Goal: Answer question/provide support

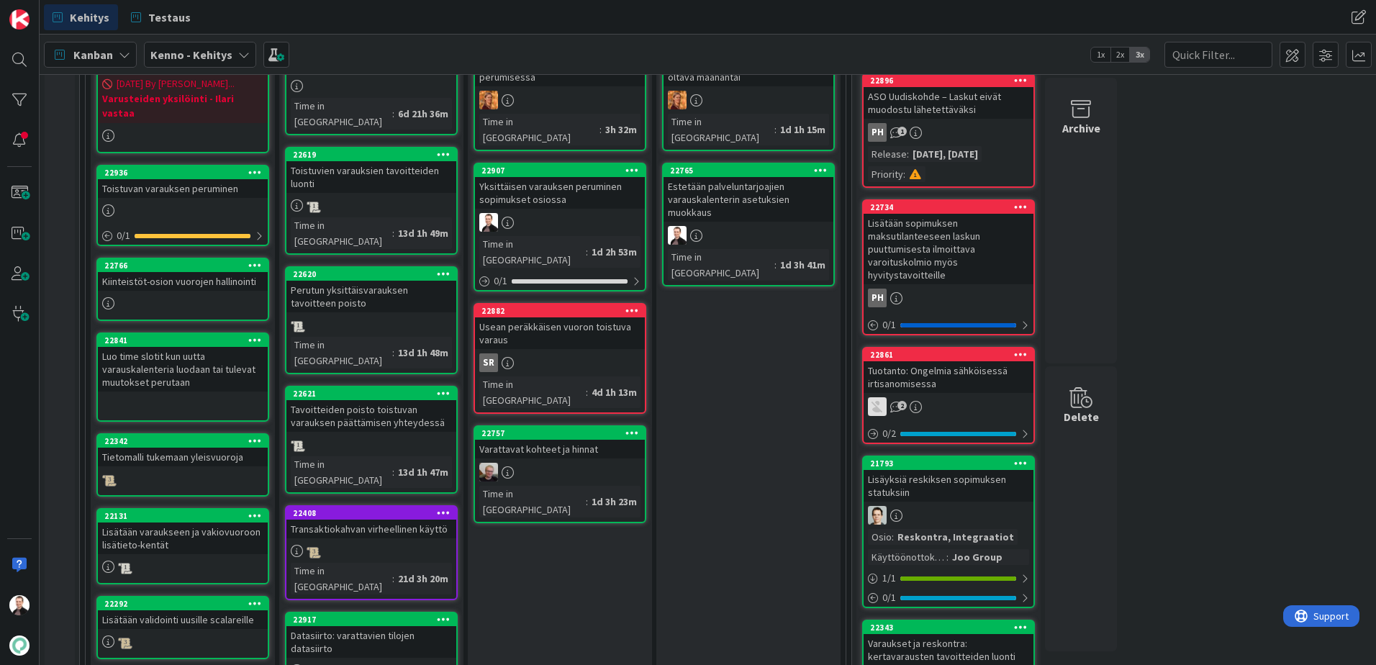
scroll to position [432, 0]
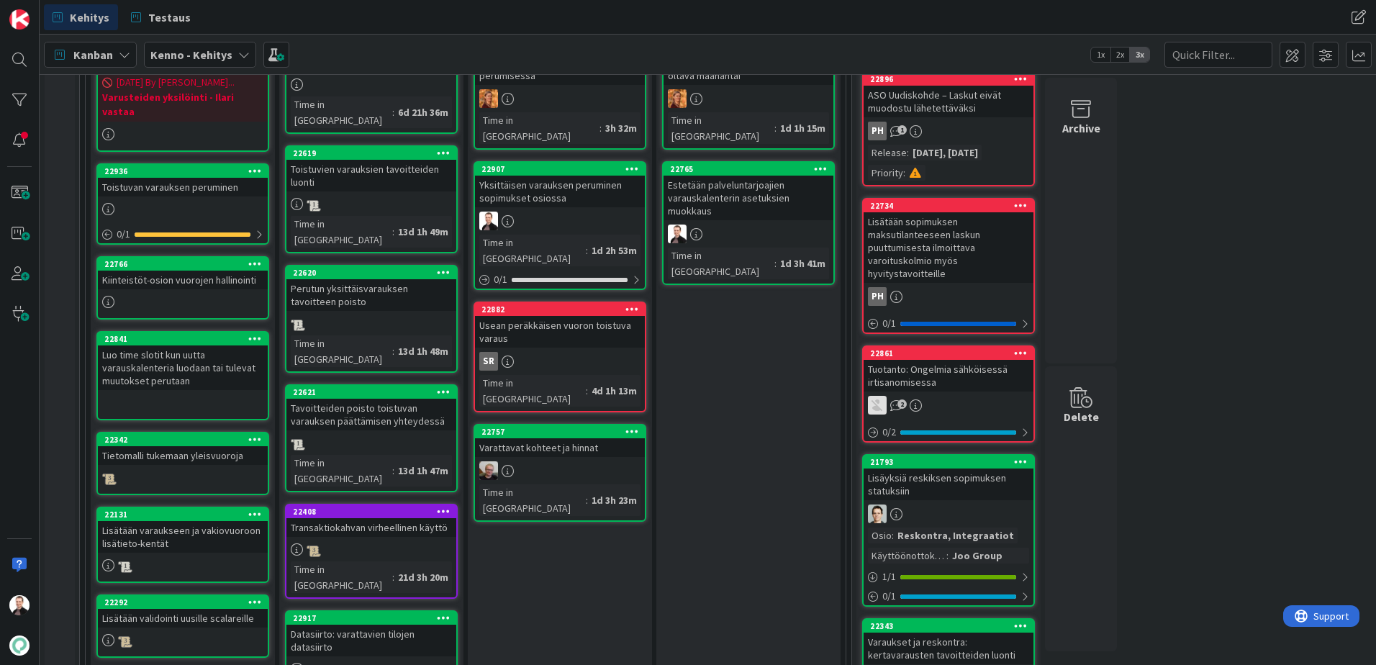
click at [192, 178] on div "Toistuvan varauksen peruminen" at bounding box center [183, 187] width 170 height 19
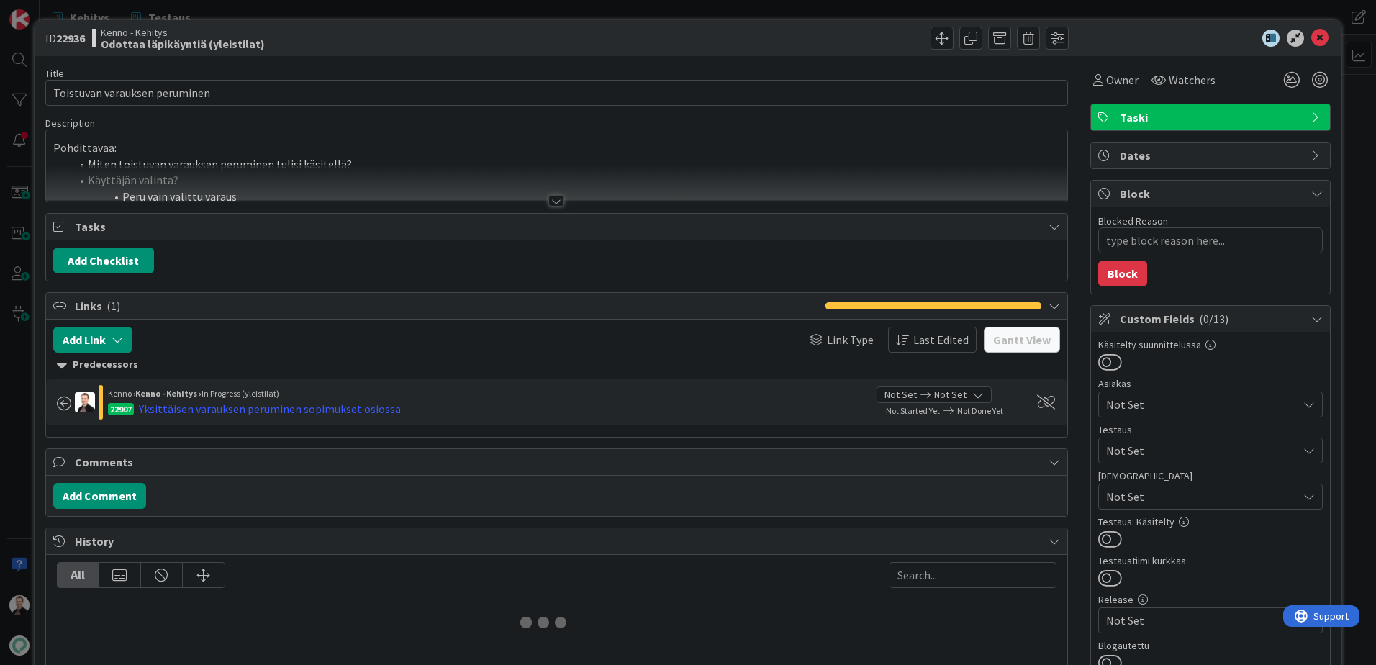
type textarea "x"
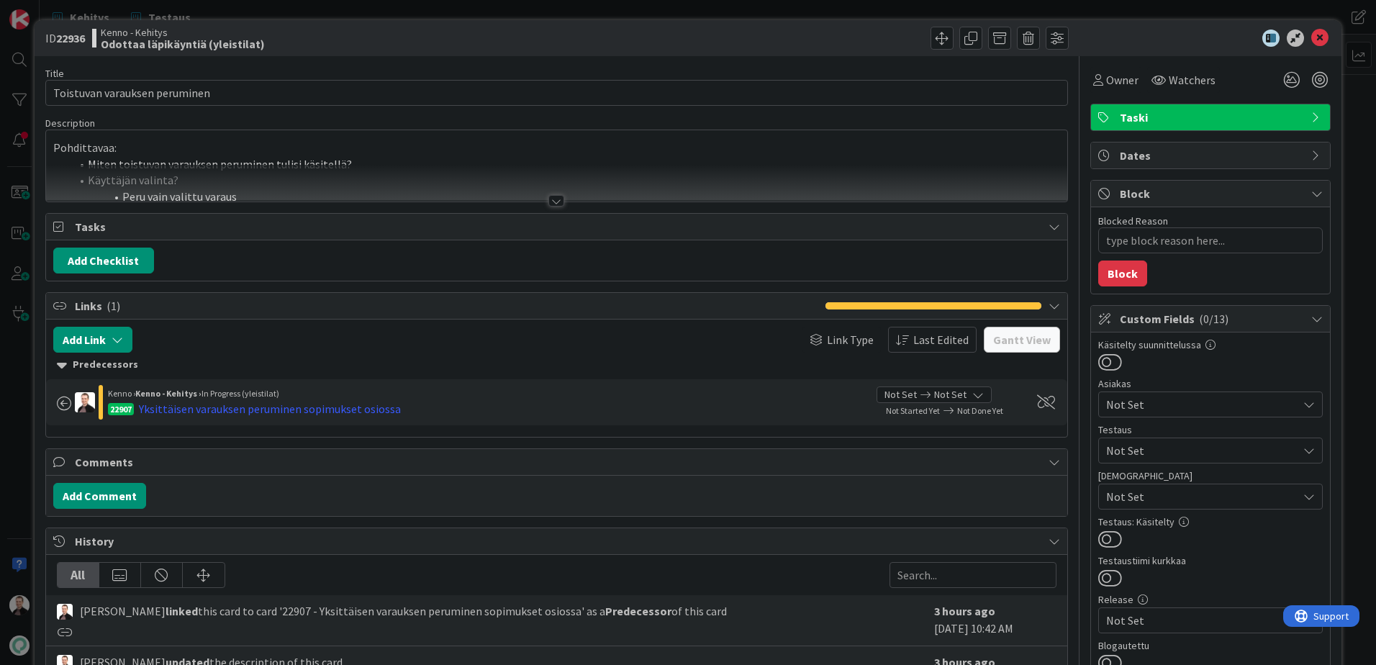
click at [548, 196] on div at bounding box center [556, 201] width 16 height 12
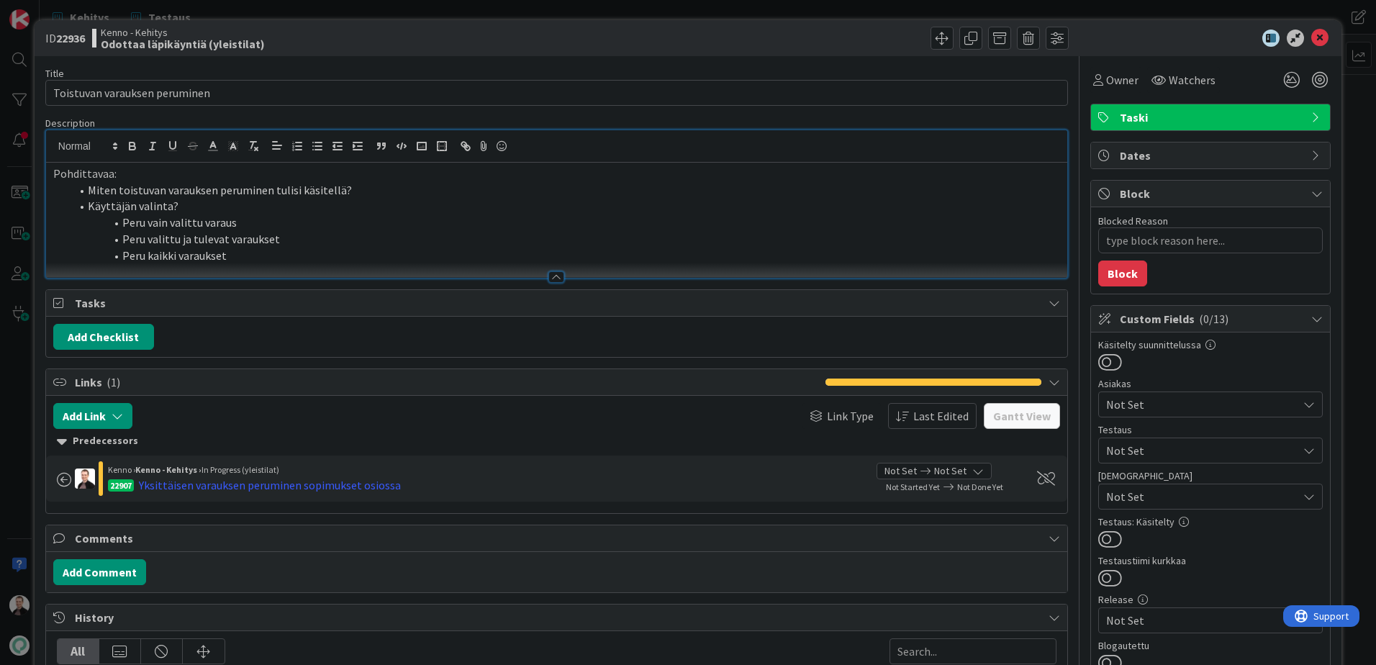
click at [320, 253] on li "Peru kaikki varaukset" at bounding box center [566, 256] width 990 height 17
click at [397, 248] on li "Peru kaikki varaukset" at bounding box center [566, 256] width 990 height 17
click at [266, 258] on li "Peru kaikki varaukset <--" at bounding box center [566, 256] width 990 height 17
click at [327, 243] on li "Peru valittu ja tulevat varaukset" at bounding box center [566, 239] width 990 height 17
drag, startPoint x: 340, startPoint y: 259, endPoint x: 229, endPoint y: 262, distance: 110.9
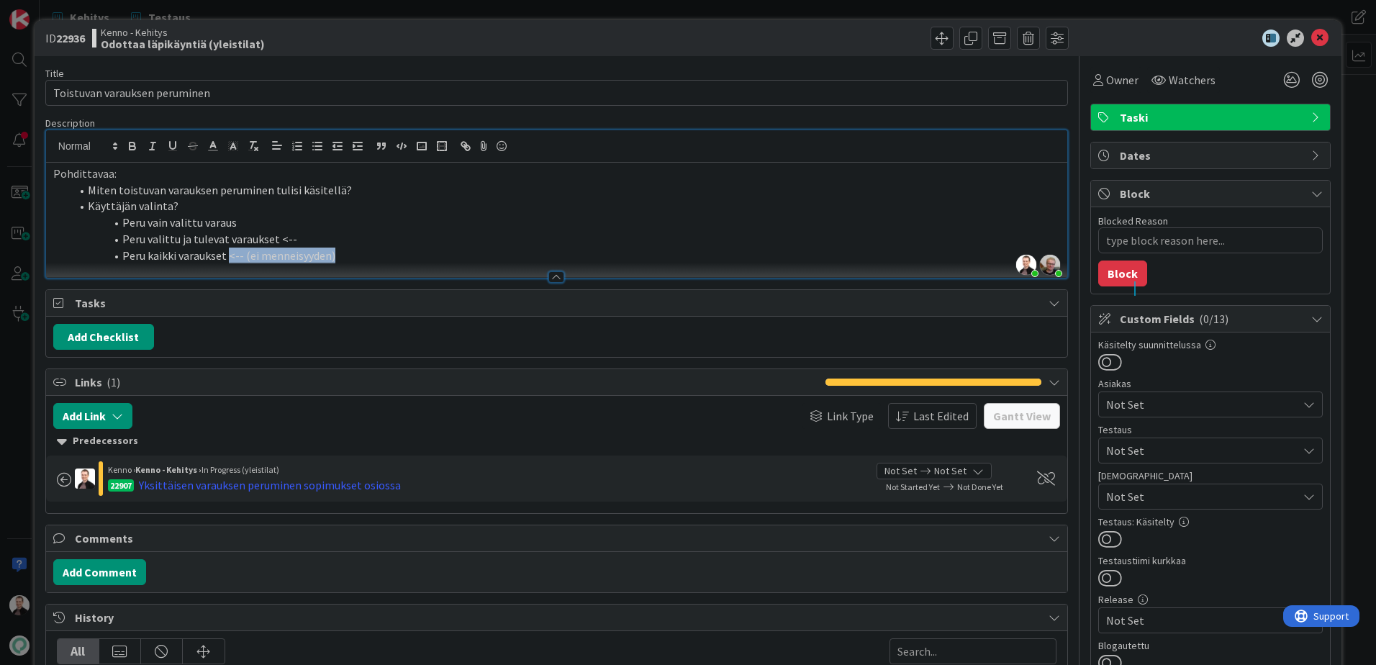
click at [229, 262] on li "Peru kaikki varaukset <-- (ei menneisyyden)" at bounding box center [566, 256] width 990 height 17
click at [1311, 30] on icon at bounding box center [1319, 38] width 17 height 17
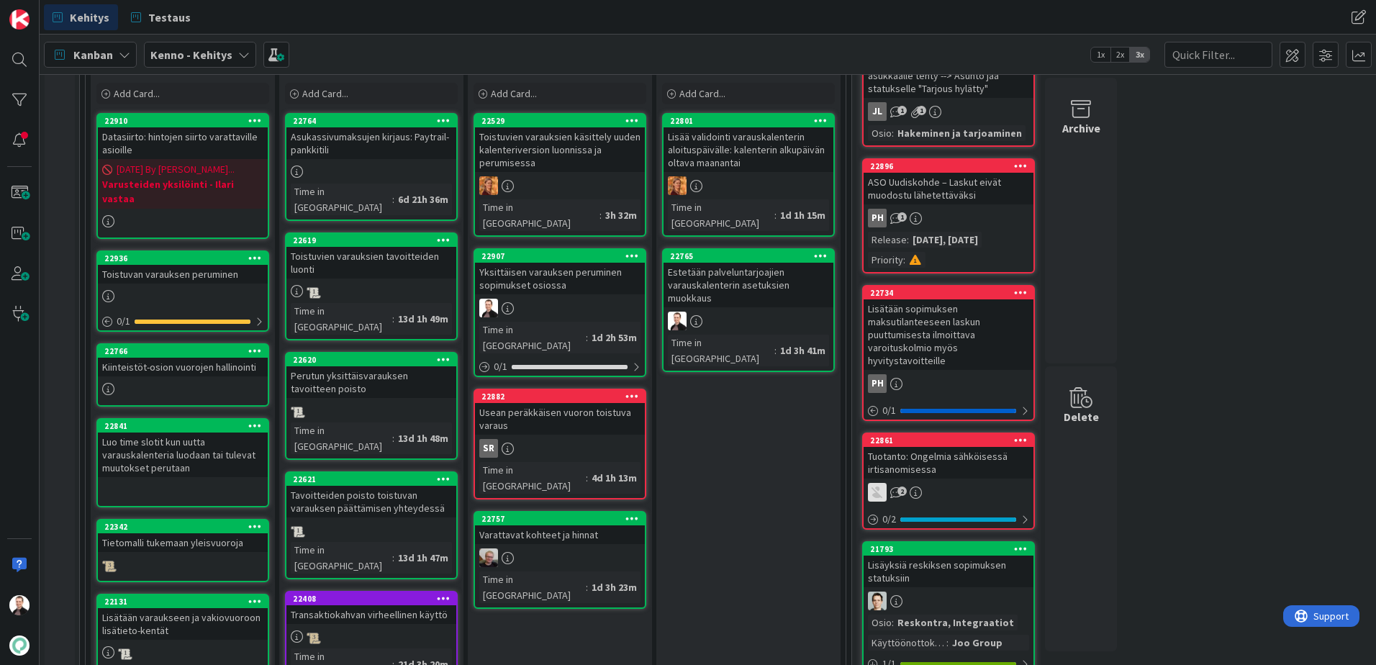
scroll to position [360, 0]
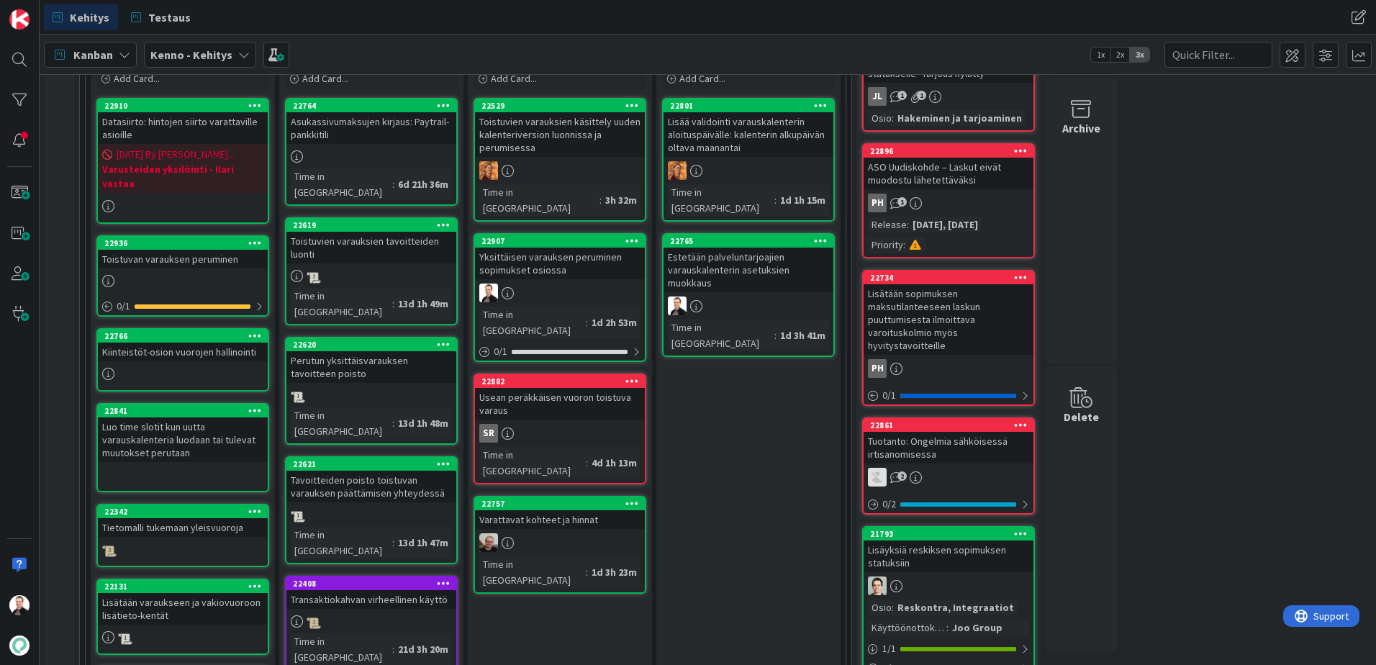
click at [155, 343] on div "Kiinteistöt-osion vuorojen hallinointi" at bounding box center [183, 352] width 170 height 19
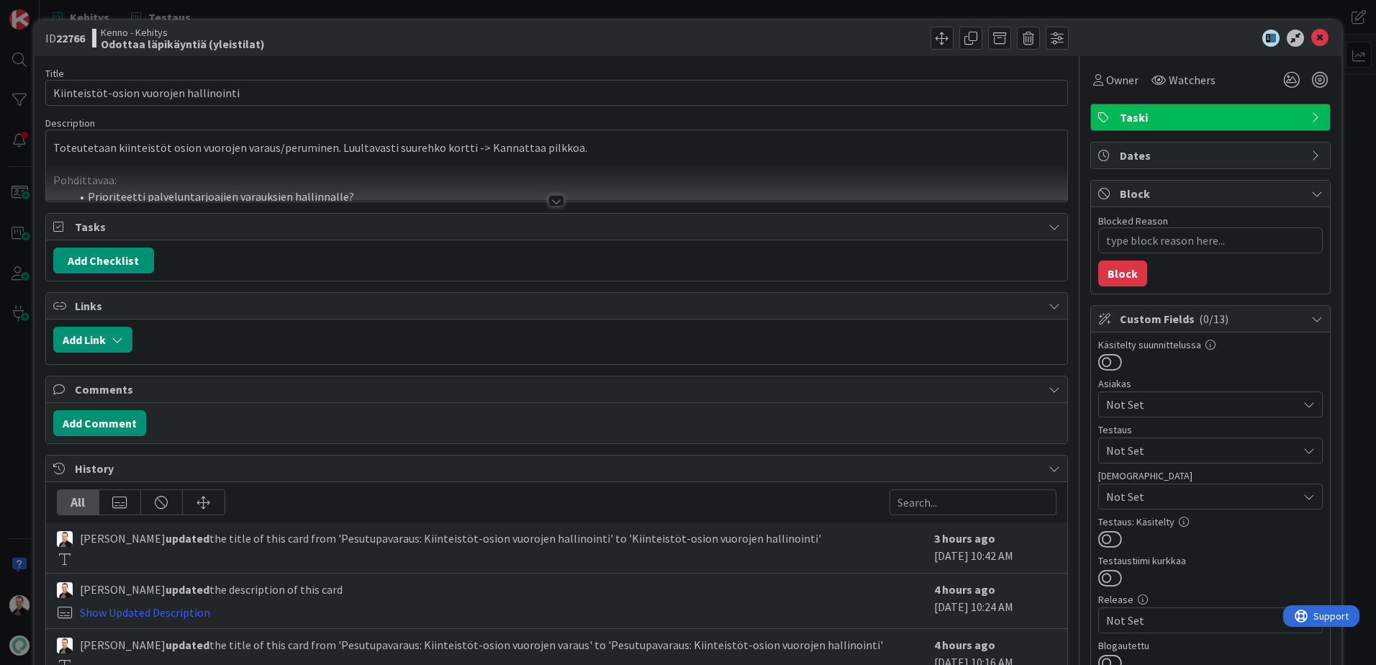
click at [558, 195] on div at bounding box center [556, 183] width 1021 height 37
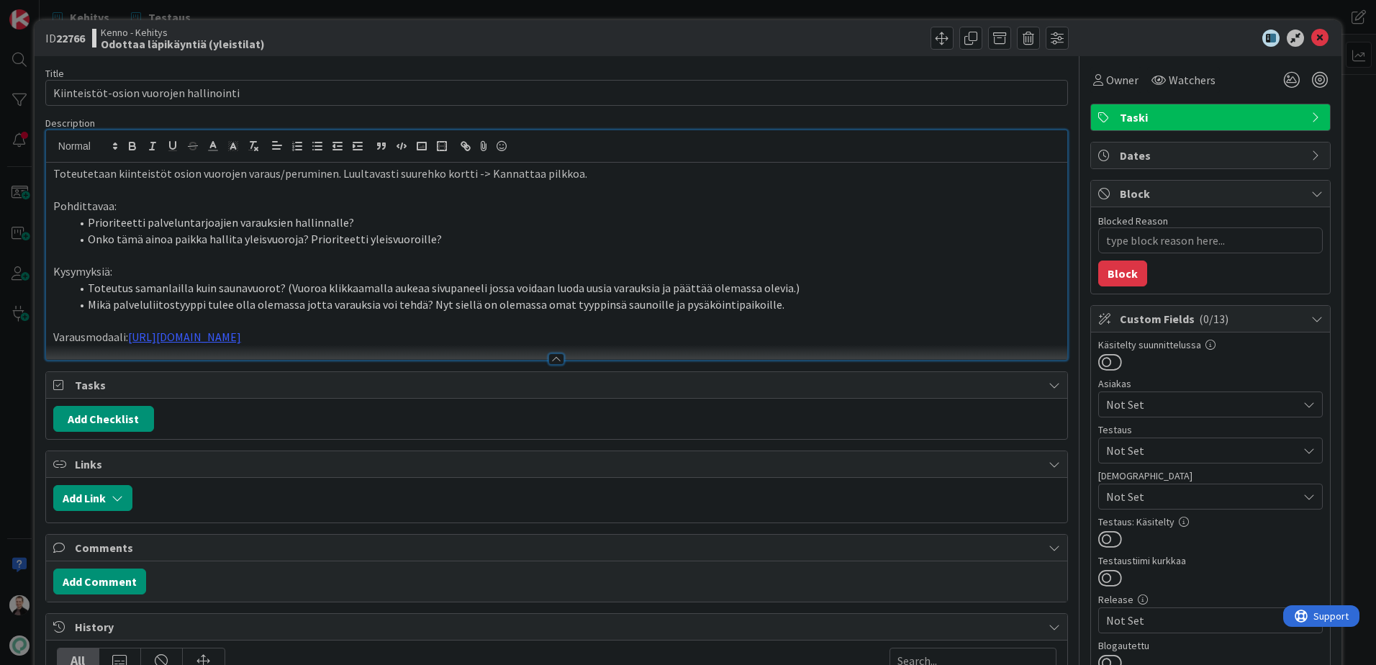
click at [363, 222] on li "Prioriteetti palveluntarjoajien varauksien hallinnalle?" at bounding box center [566, 222] width 990 height 17
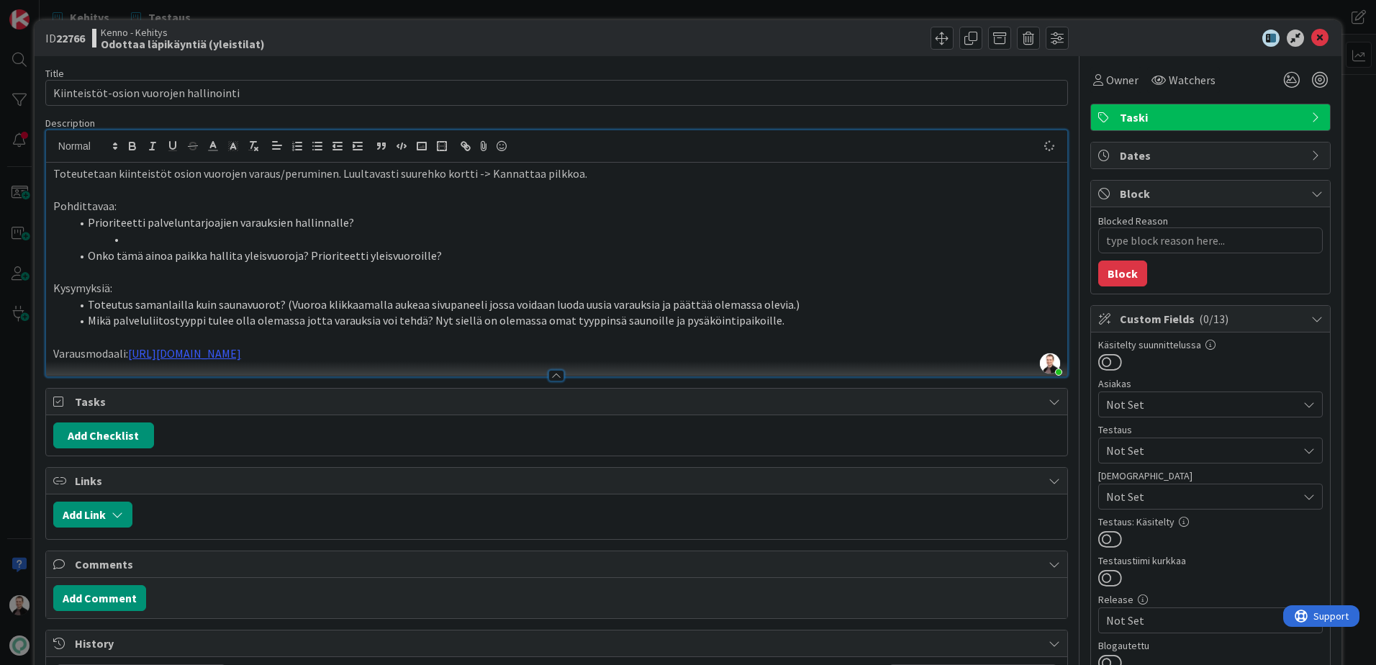
type textarea "x"
click at [403, 239] on li "Jätetään myöhemmäksi. Palveluntarjoajat ei tule tekemään toistaiseksi" at bounding box center [566, 239] width 990 height 17
click at [425, 240] on li "Jätetään myöhemmäksi. Palveluntarjoajat ei tule toistaiseksi" at bounding box center [566, 239] width 990 height 17
click at [474, 253] on li "Onko tämä ainoa paikka hallita yleisvuoroja? Prioriteetti yleisvuoroille?" at bounding box center [566, 256] width 990 height 17
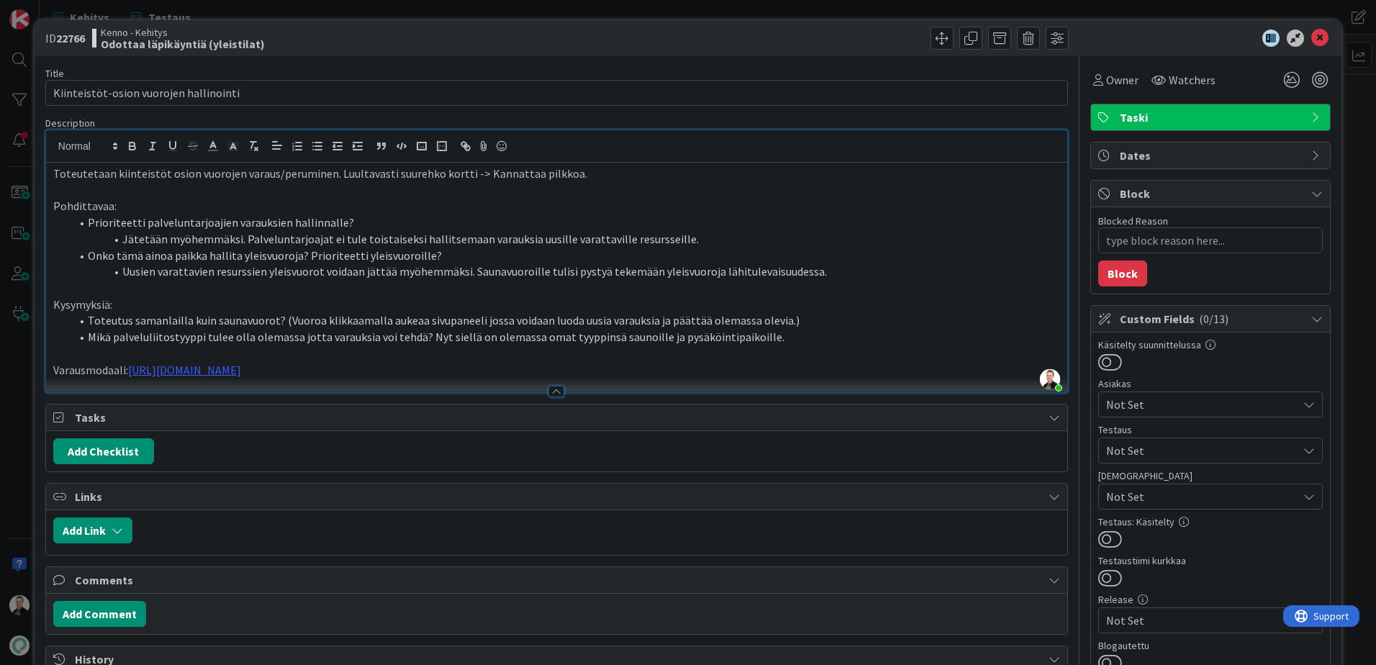
click at [710, 276] on li "Uusien varattavien resurssien yleisvuorot voidaan jättää myöhemmäksi. Saunavuor…" at bounding box center [566, 271] width 990 height 17
click at [927, 271] on li "Uusien varattavien resurssien yleisvuorot voidaan jättää myöhemmäksi. Saunavuor…" at bounding box center [566, 271] width 990 height 17
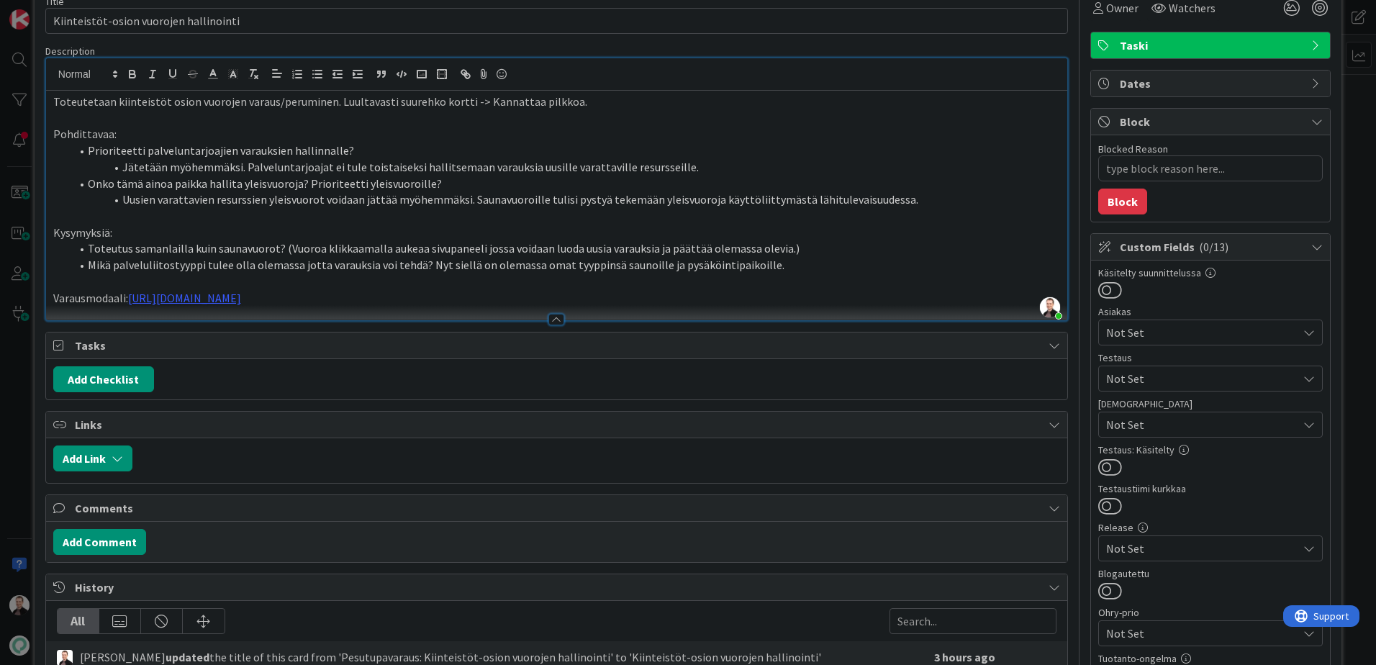
scroll to position [71, 0]
click at [836, 253] on li "Toteutus samanlailla kuin saunavuorot? (Vuoroa klikkaamalla aukeaa sivupaneeli …" at bounding box center [566, 249] width 990 height 17
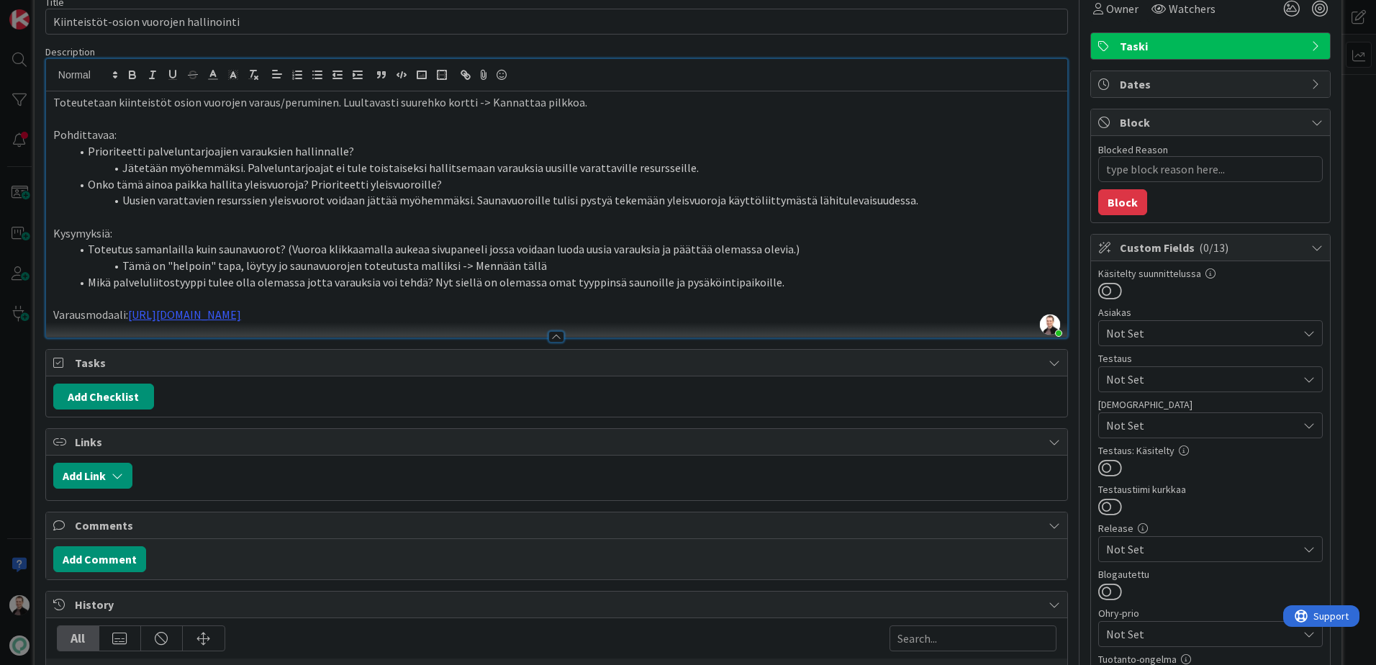
click at [781, 278] on li "Mikä palveluliitostyyppi tulee olla olemassa jotta varauksia voi tehdä? Nyt sie…" at bounding box center [566, 282] width 990 height 17
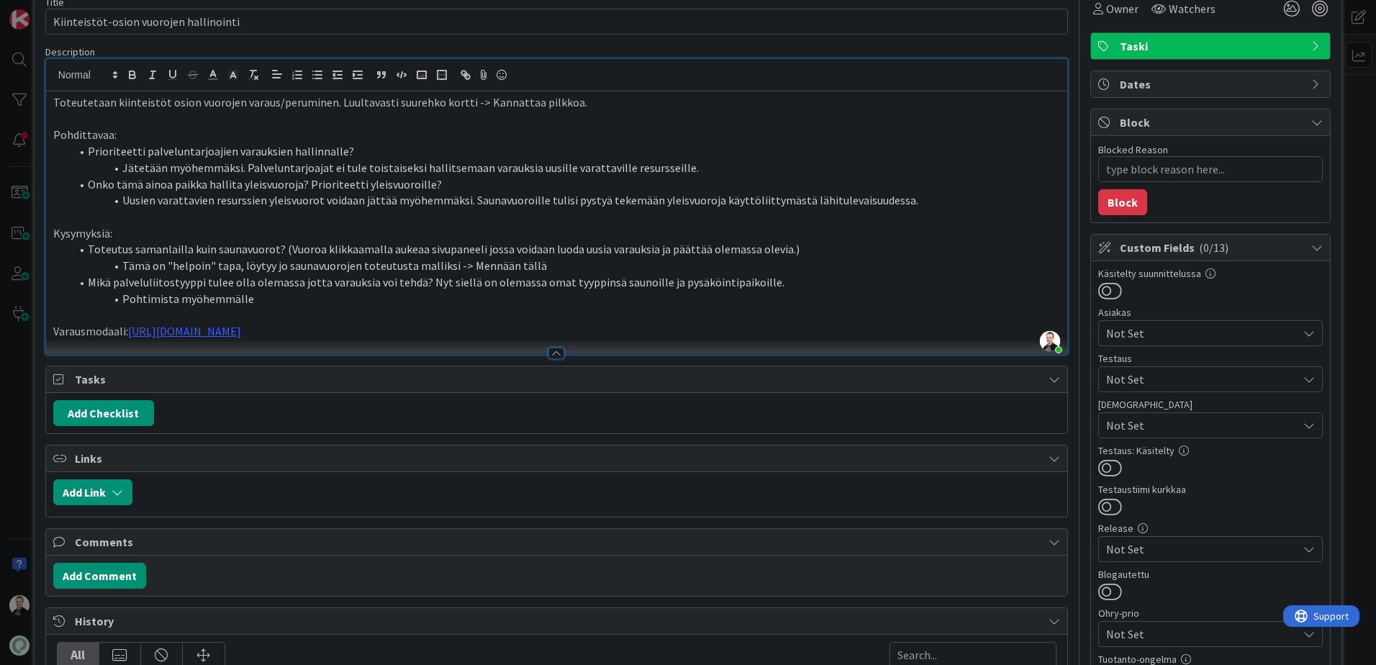
click at [541, 264] on li "Tämä on "helpoin" tapa, löytyy jo saunavuorojen toteutusta malliksi -> Mennään …" at bounding box center [566, 266] width 990 height 17
click at [910, 198] on li "Uusien varattavien resurssien yleisvuorot voidaan jättää myöhemmäksi. Saunavuor…" at bounding box center [566, 200] width 990 height 17
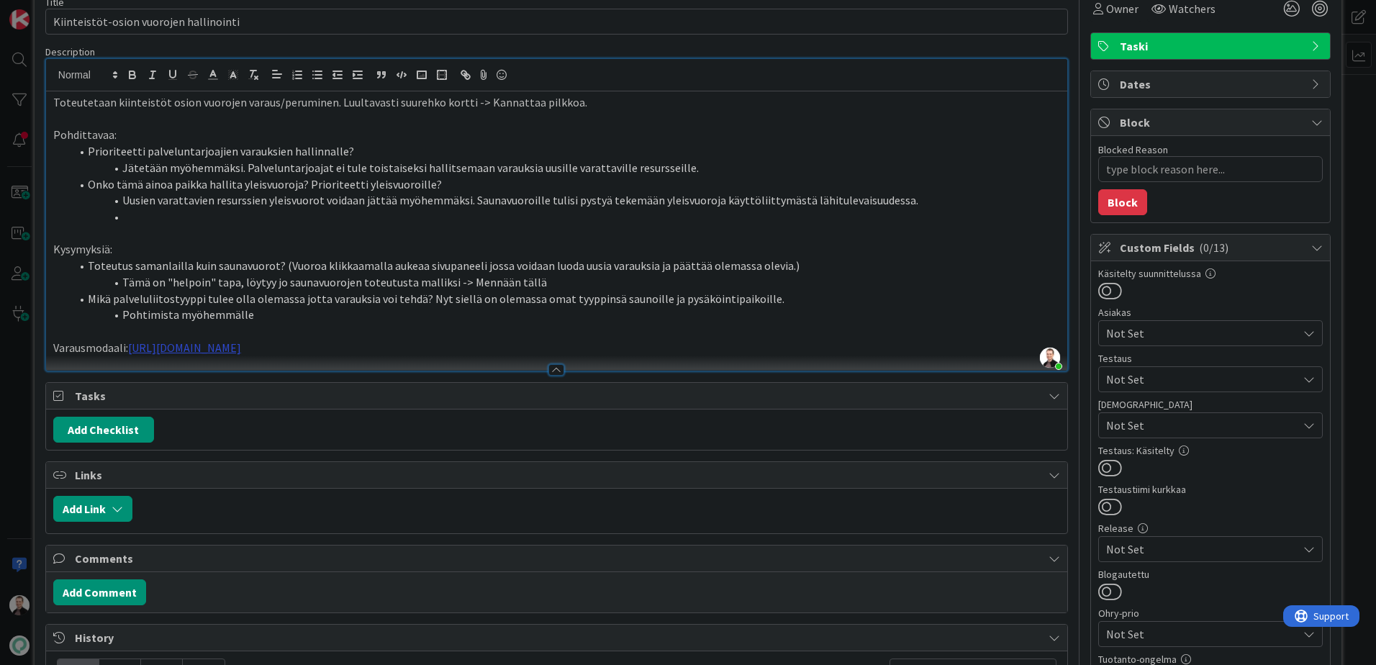
click at [241, 345] on link "[URL][DOMAIN_NAME]" at bounding box center [184, 347] width 113 height 14
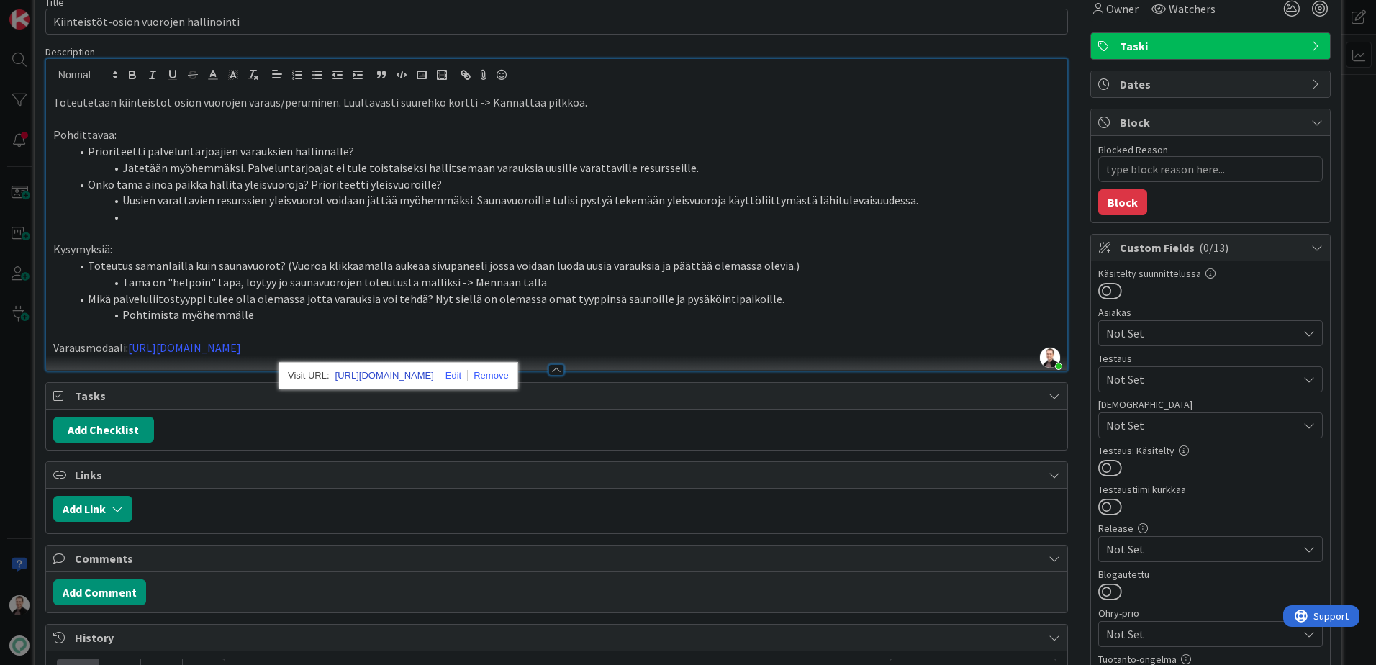
click at [407, 376] on link "[URL][DOMAIN_NAME]" at bounding box center [384, 375] width 99 height 19
click at [143, 214] on li at bounding box center [566, 217] width 990 height 17
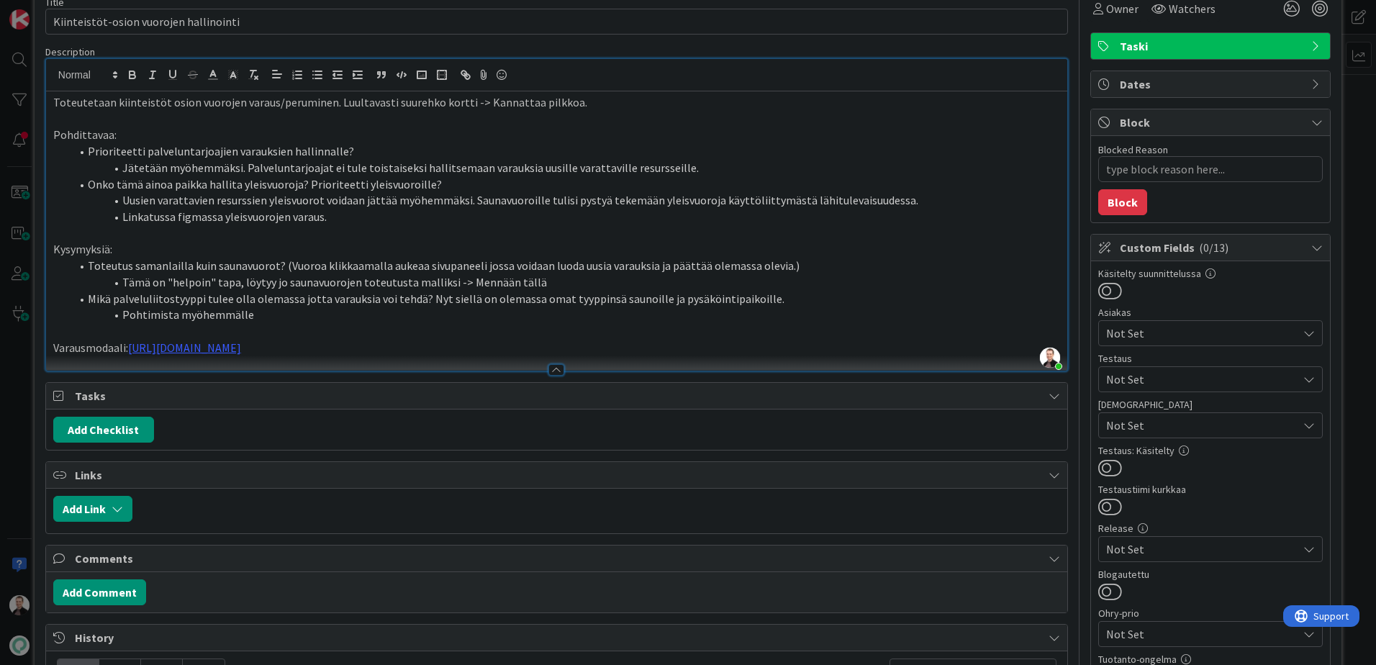
scroll to position [0, 0]
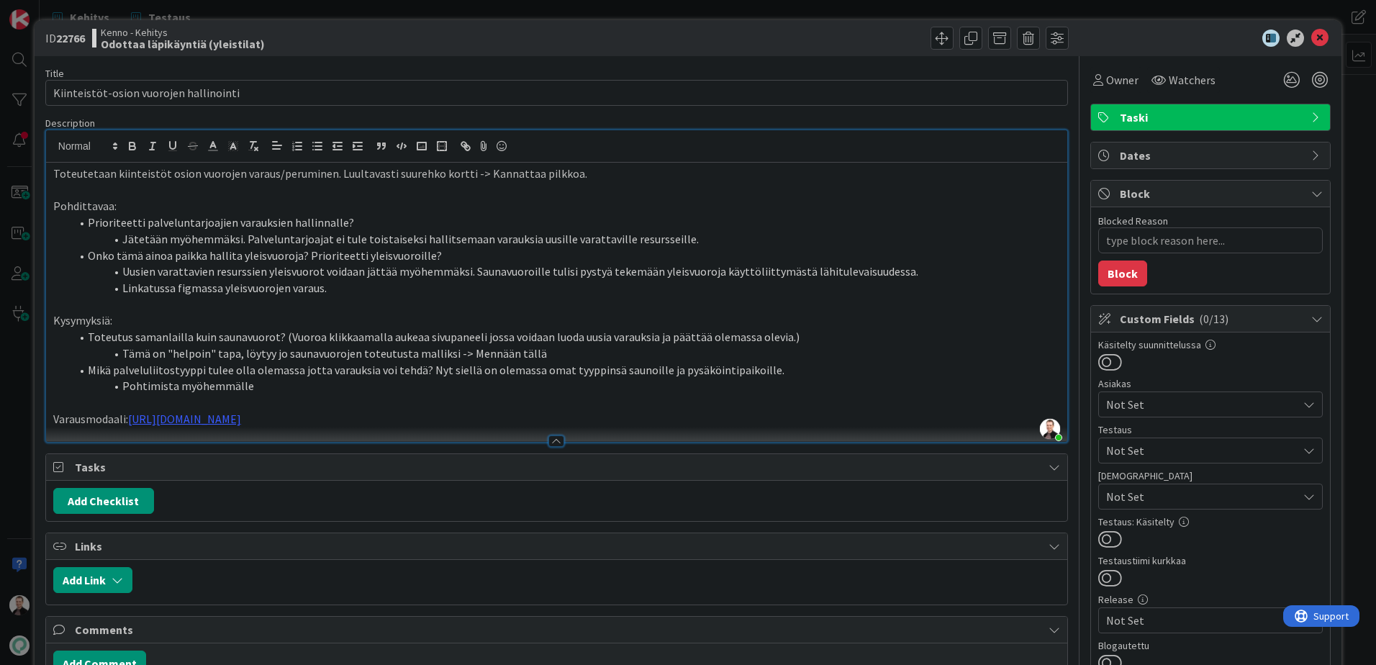
click at [561, 268] on li "Uusien varattavien resurssien yleisvuorot voidaan jättää myöhemmäksi. Saunavuor…" at bounding box center [566, 271] width 990 height 17
click at [1311, 33] on icon at bounding box center [1319, 38] width 17 height 17
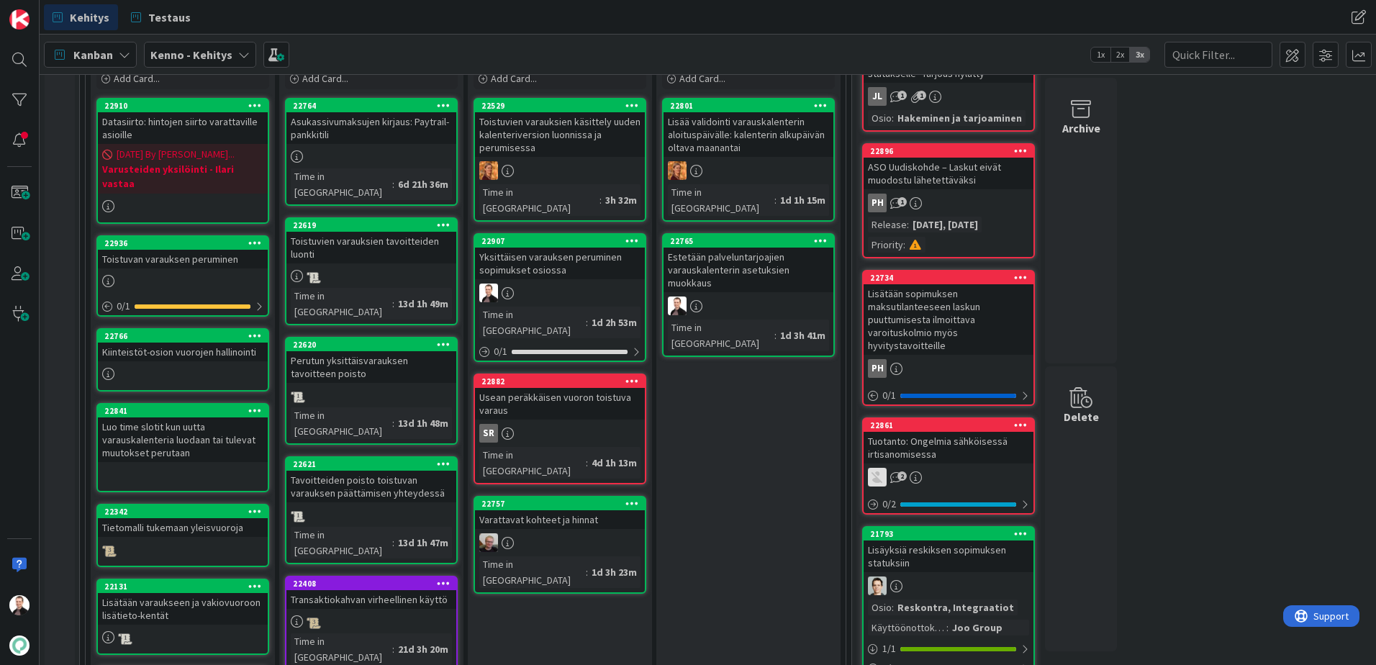
click at [123, 250] on div "Toistuvan varauksen peruminen" at bounding box center [183, 259] width 170 height 19
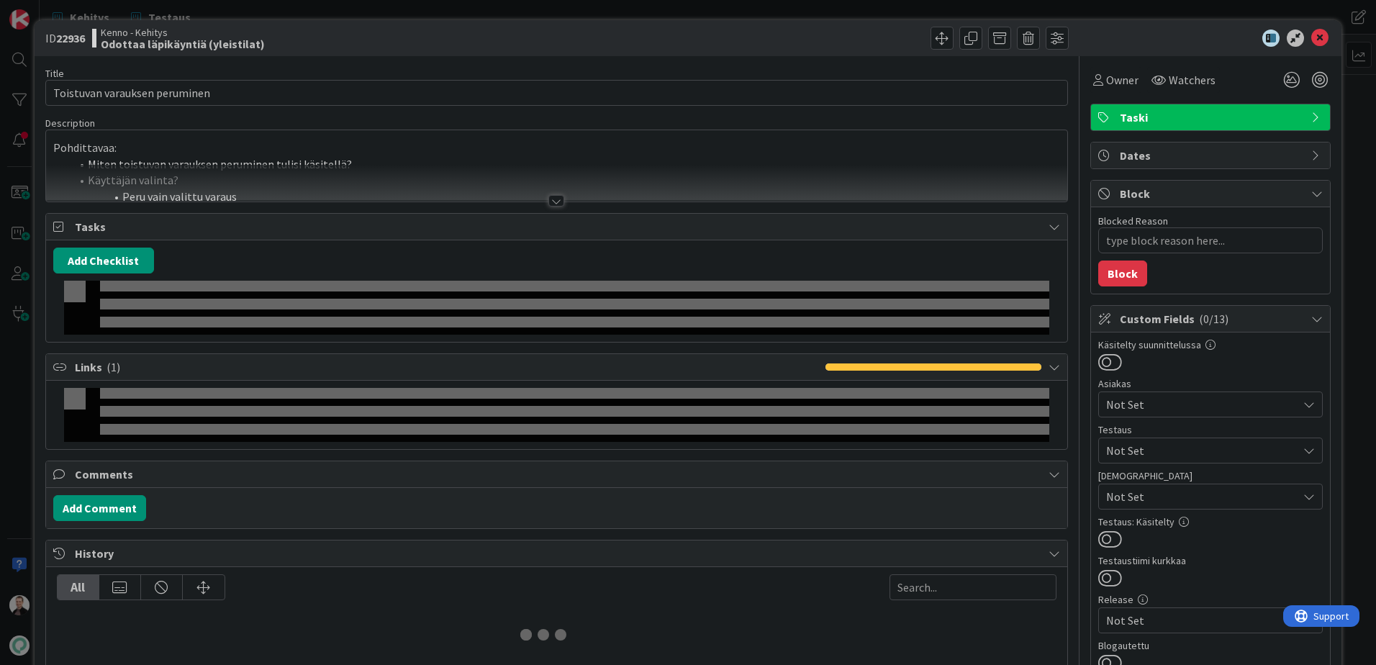
type textarea "x"
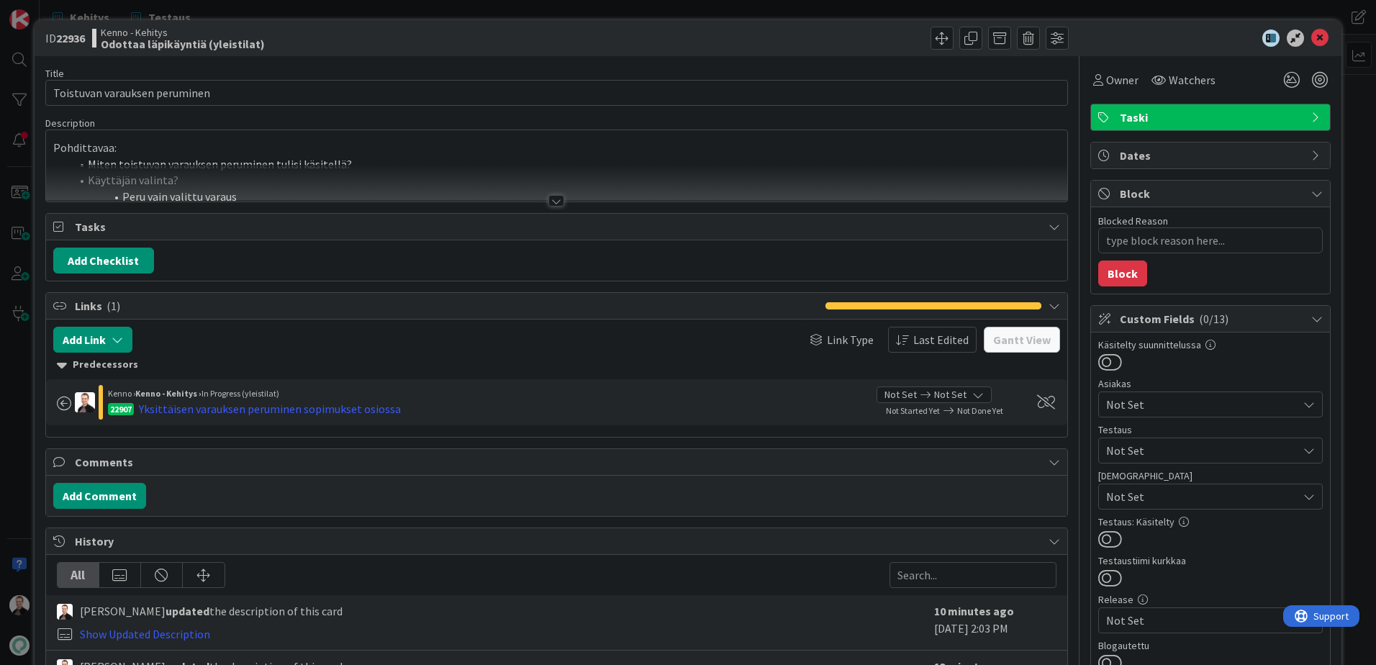
click at [553, 199] on div at bounding box center [556, 201] width 16 height 12
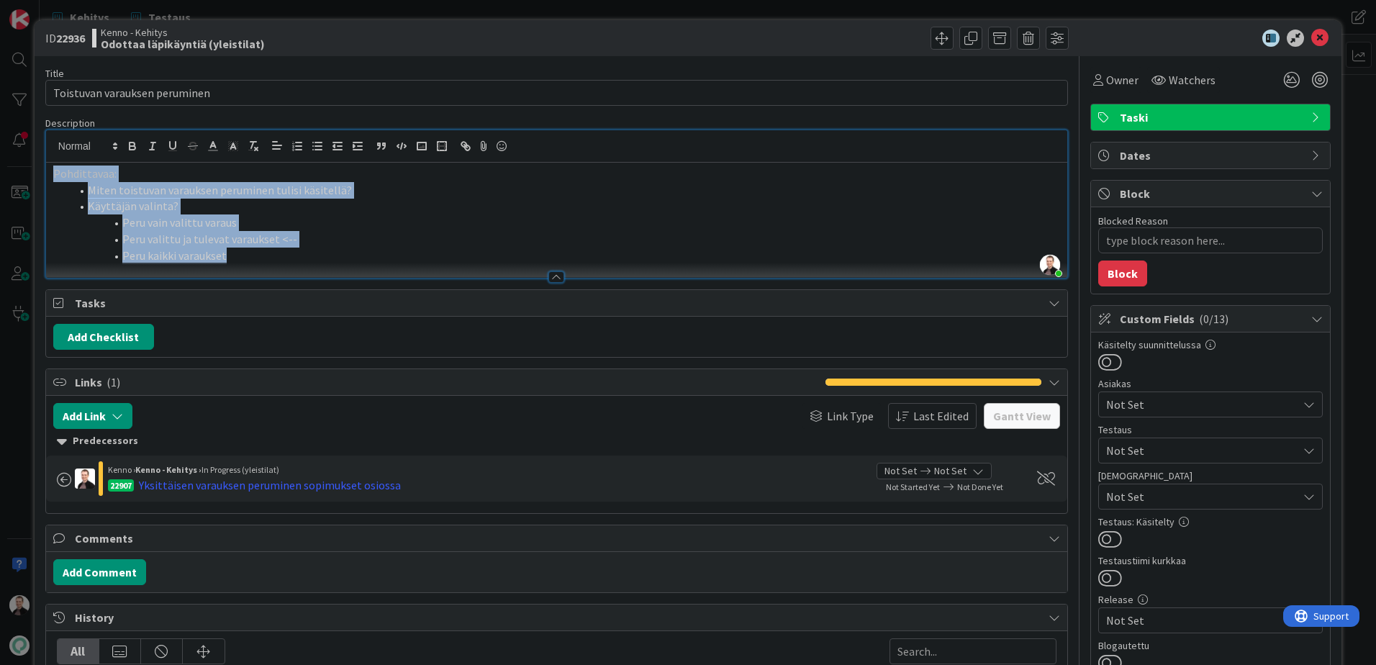
drag, startPoint x: 252, startPoint y: 252, endPoint x: 37, endPoint y: 173, distance: 229.3
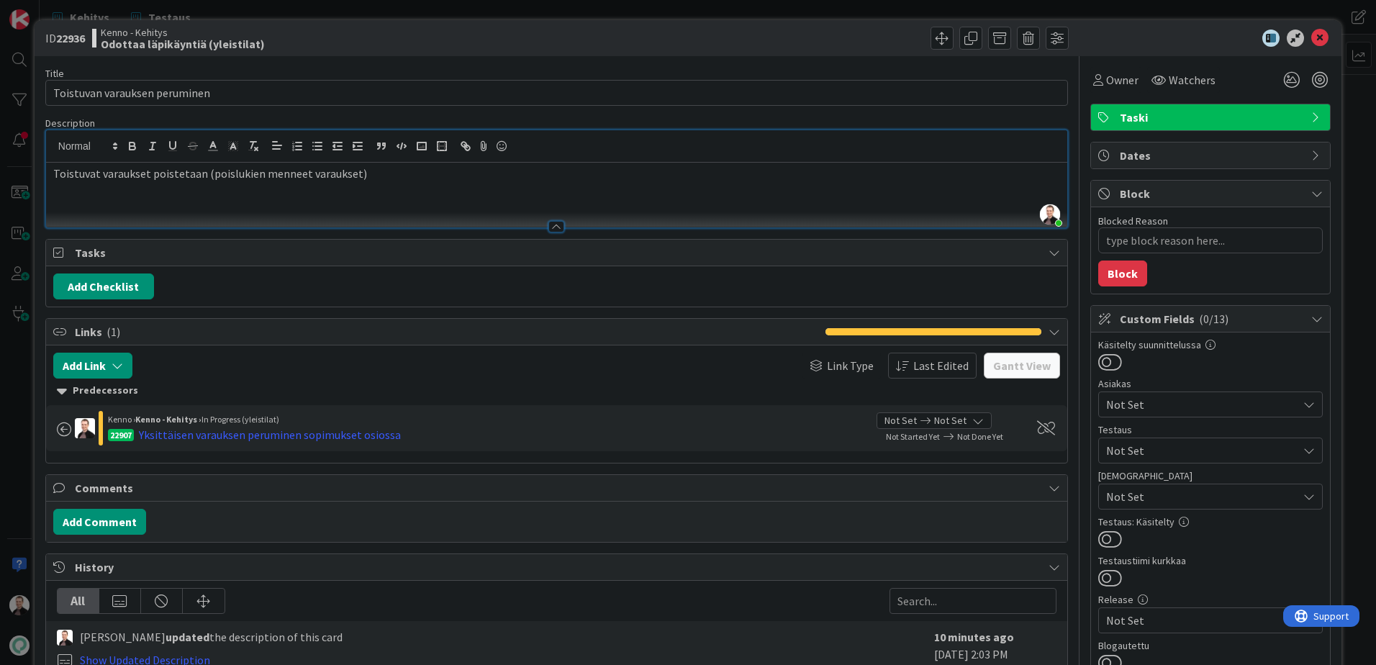
click at [57, 175] on p "Toistuvat varaukset poistetaan (poislukien menneet varaukset)" at bounding box center [556, 174] width 1007 height 17
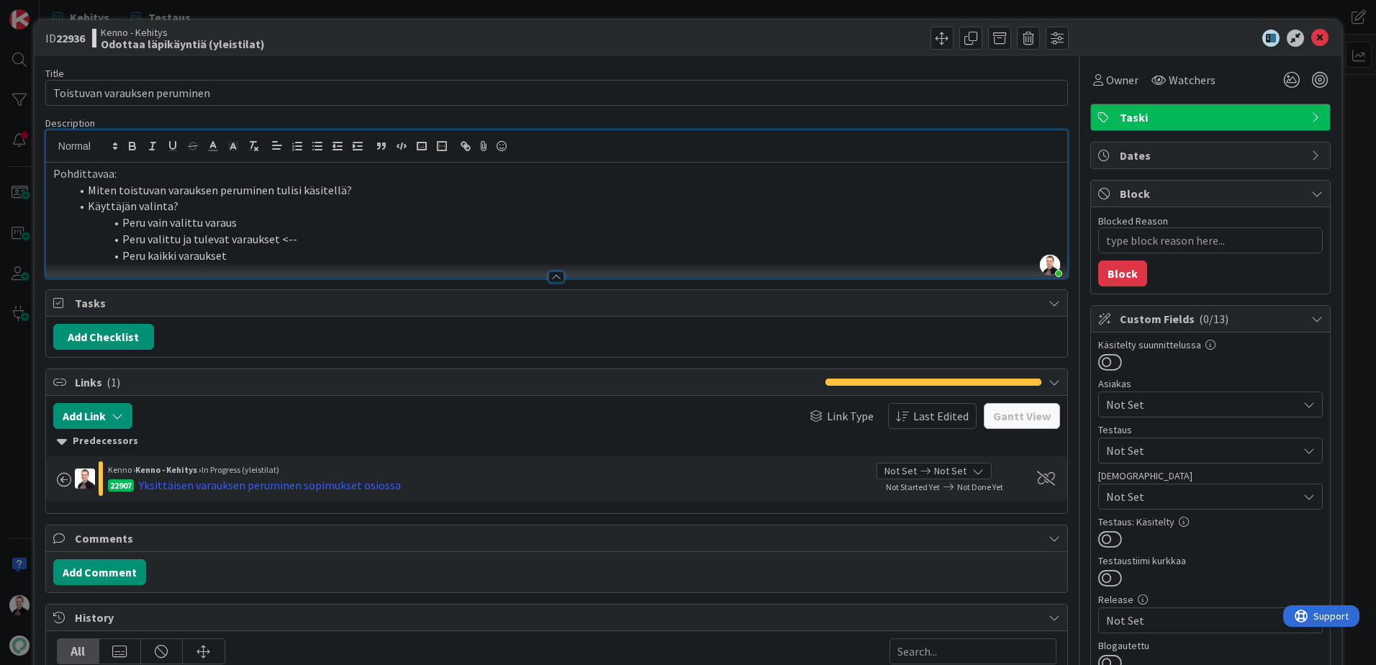
click at [344, 193] on li "Miten toistuvan varauksen peruminen tulisi käsitellä?" at bounding box center [566, 190] width 990 height 17
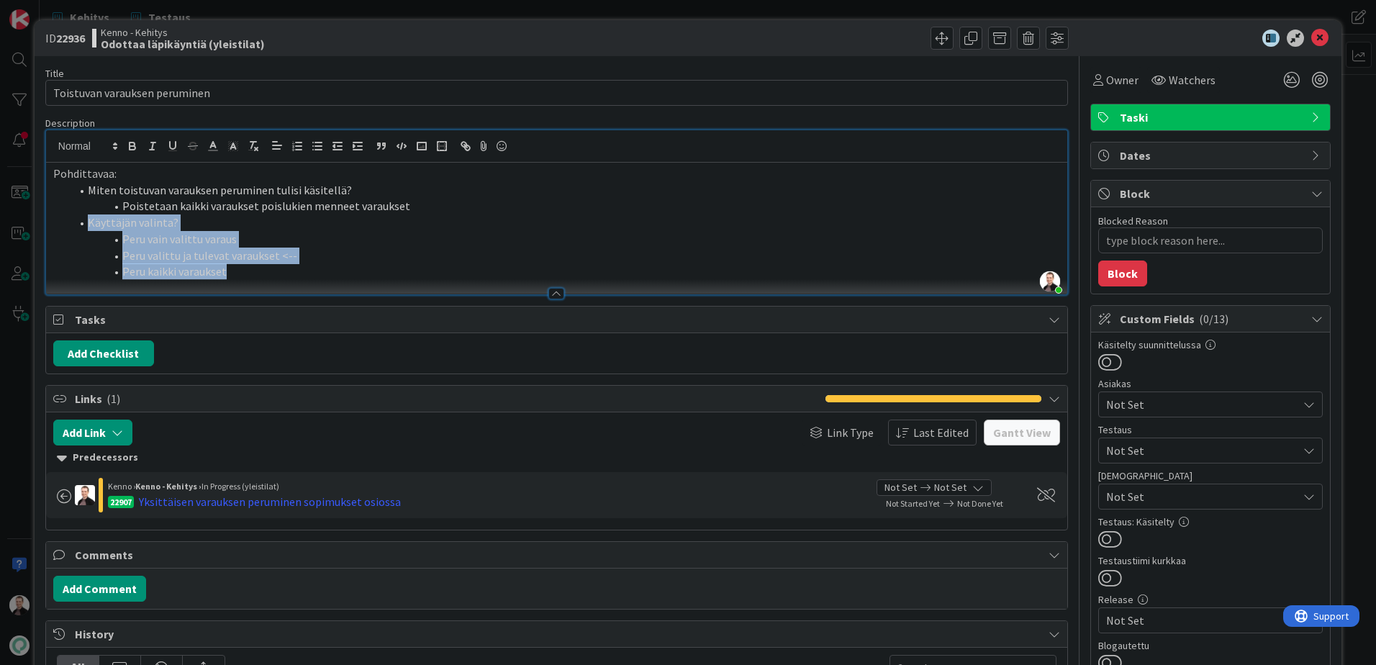
drag, startPoint x: 248, startPoint y: 267, endPoint x: 88, endPoint y: 222, distance: 165.9
click at [88, 222] on ol "Miten toistuvan varauksen peruminen tulisi käsitellä? Poistetaan kaikki varauks…" at bounding box center [556, 231] width 1007 height 98
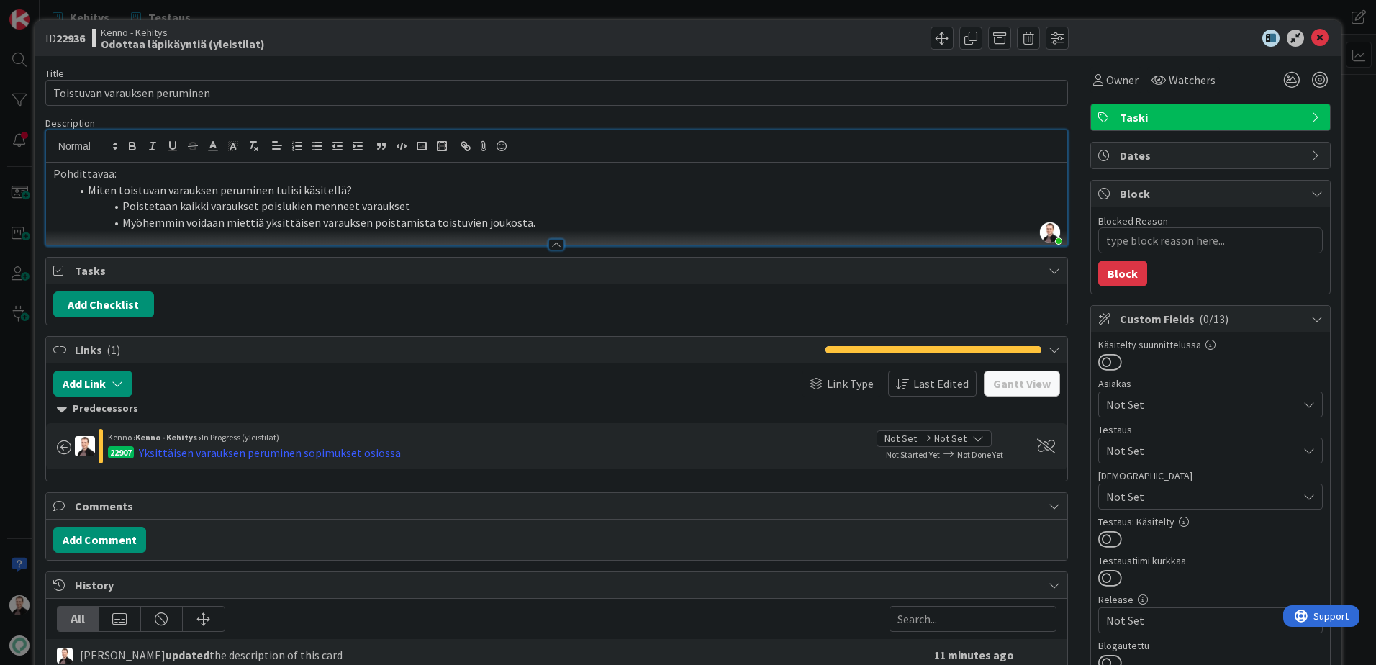
click at [462, 203] on li "Poistetaan kaikki varaukset poislukien menneet varaukset" at bounding box center [566, 206] width 990 height 17
click at [1319, 37] on div at bounding box center [1203, 38] width 255 height 17
click at [1316, 42] on icon at bounding box center [1319, 38] width 17 height 17
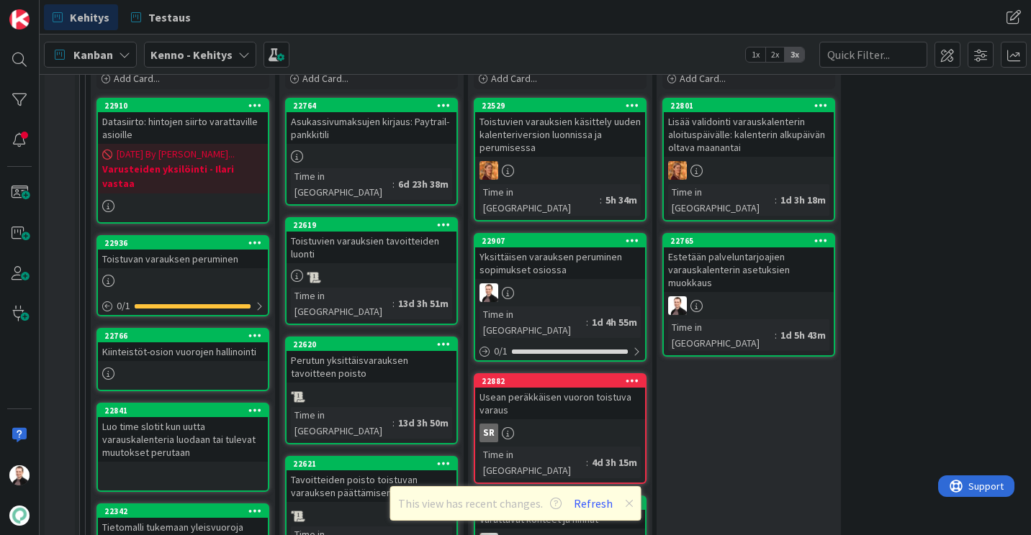
scroll to position [360, 0]
click at [184, 250] on div "Toistuvan varauksen peruminen" at bounding box center [183, 259] width 170 height 19
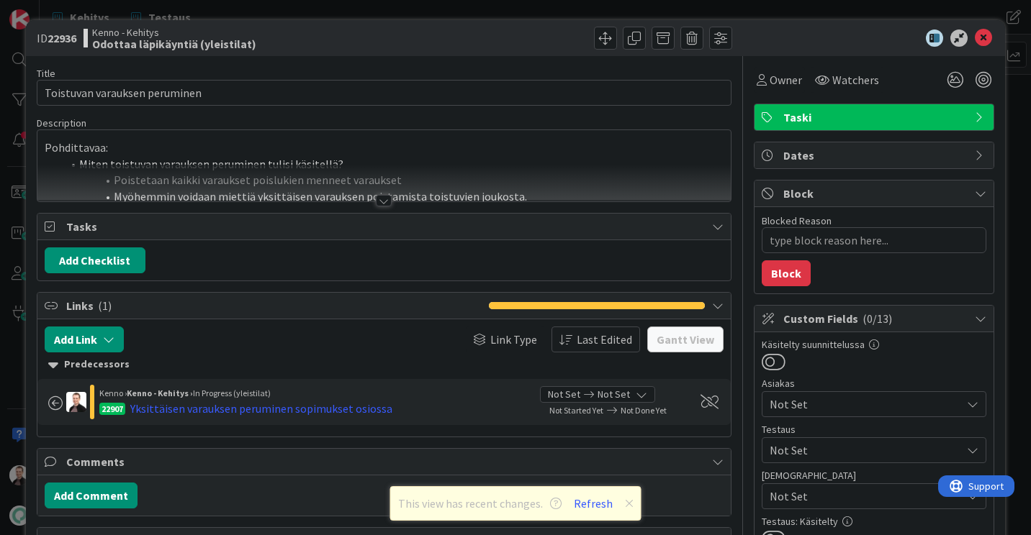
type textarea "x"
click at [376, 200] on div at bounding box center [384, 201] width 16 height 12
